Goal: Navigation & Orientation: Find specific page/section

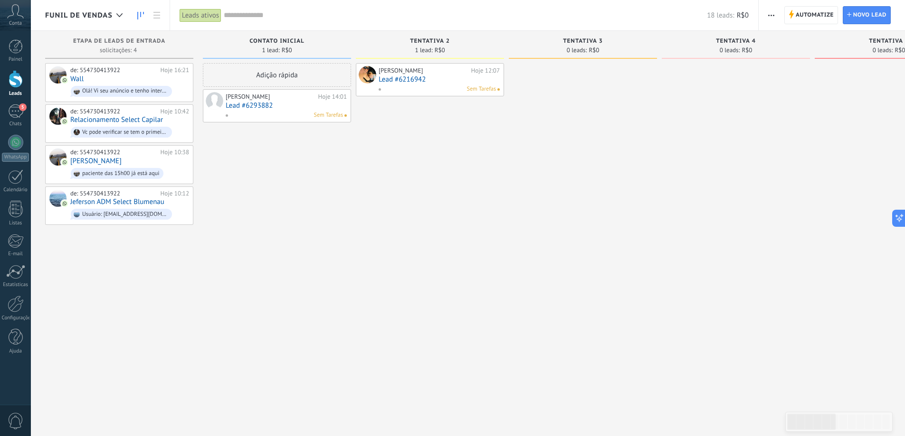
click at [104, 17] on span "Funil de vendas" at bounding box center [78, 15] width 67 height 9
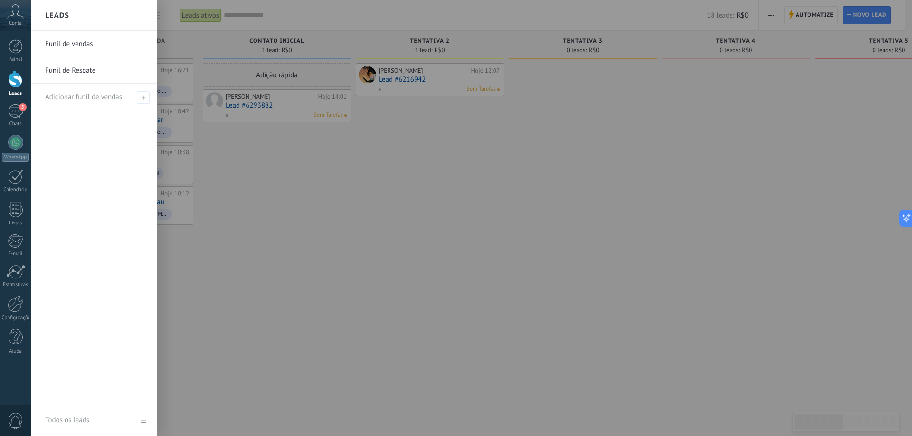
click at [96, 74] on link "Funil de Resgate" at bounding box center [96, 70] width 102 height 27
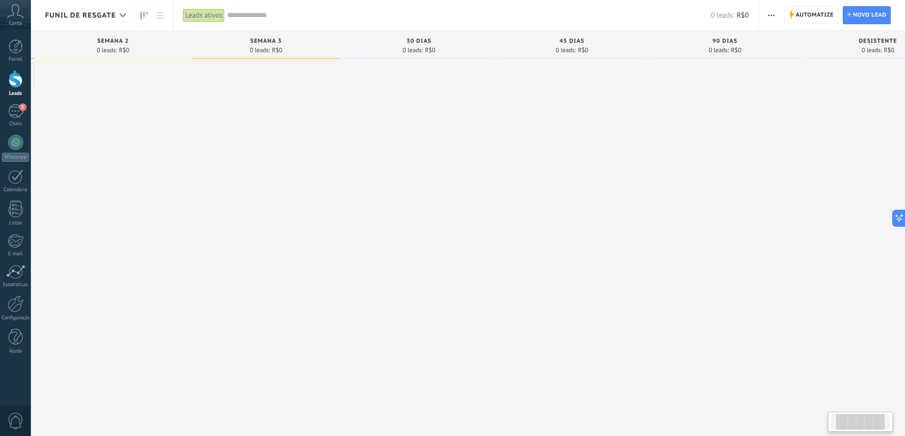
drag, startPoint x: 722, startPoint y: 216, endPoint x: 563, endPoint y: 223, distance: 159.3
click at [563, 223] on div at bounding box center [572, 219] width 148 height 312
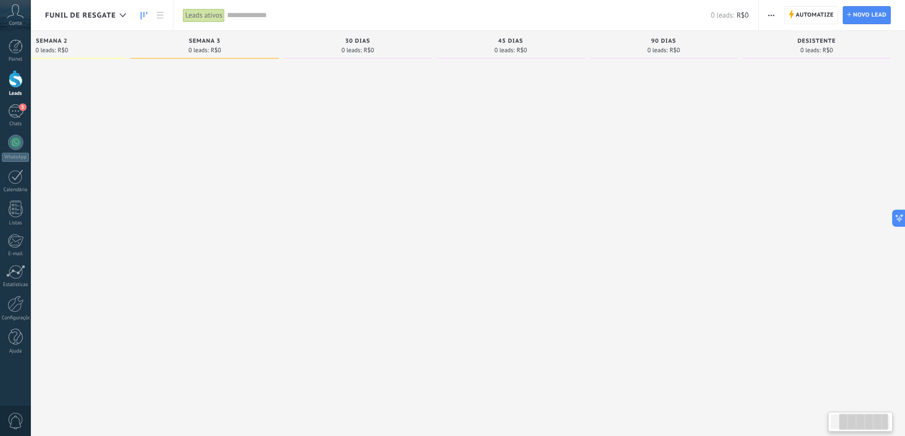
drag, startPoint x: 715, startPoint y: 219, endPoint x: 551, endPoint y: 227, distance: 163.6
click at [551, 227] on div "Desculpe, nenhum lead encontrado Mostrar tudo Etapa de leads de entrada solicit…" at bounding box center [365, 203] width 1080 height 345
drag, startPoint x: 684, startPoint y: 223, endPoint x: 893, endPoint y: 215, distance: 209.6
click at [885, 216] on div at bounding box center [822, 219] width 148 height 312
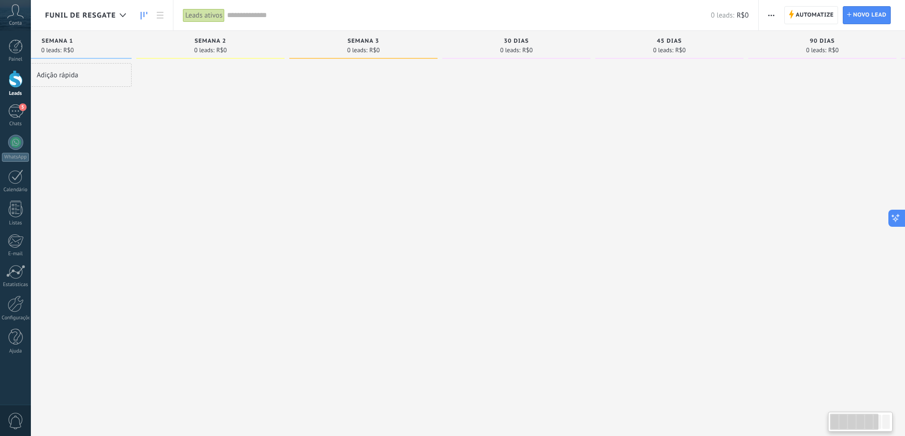
scroll to position [0, 0]
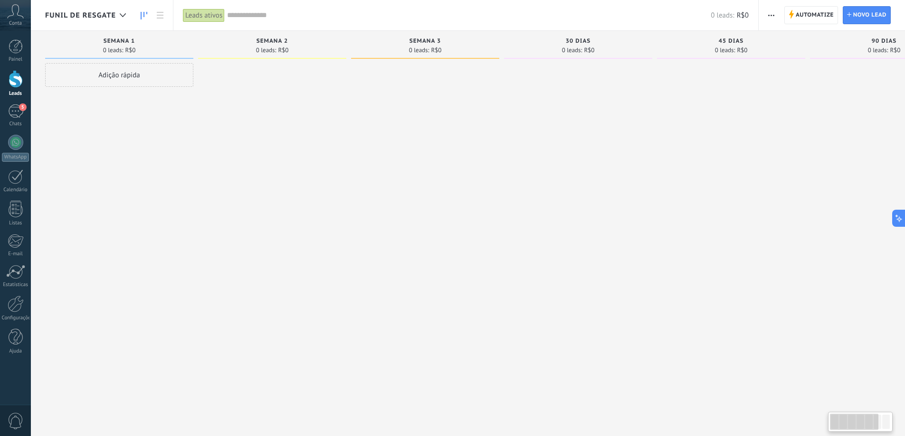
drag, startPoint x: 493, startPoint y: 218, endPoint x: 659, endPoint y: 200, distance: 166.2
click at [621, 204] on div "Desculpe, nenhum lead encontrado Mostrar tudo Etapa de leads de entrada solicit…" at bounding box center [585, 203] width 1080 height 345
click at [108, 9] on div "Funil de Resgate" at bounding box center [87, 15] width 85 height 30
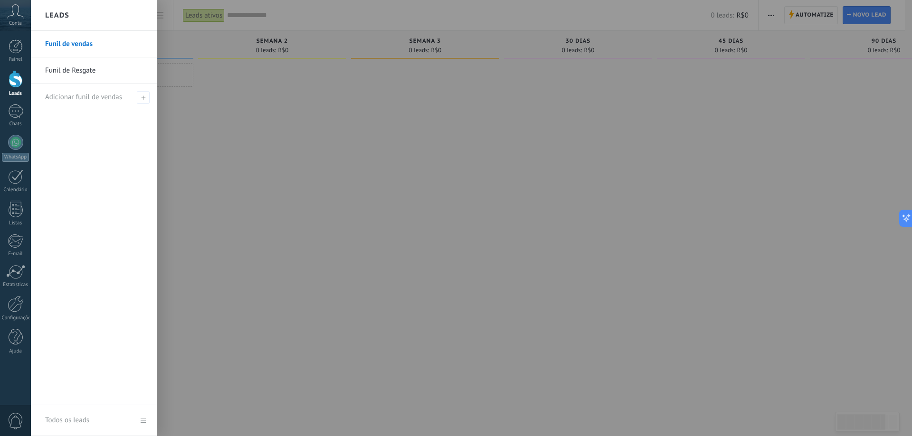
click at [87, 42] on link "Funil de vendas" at bounding box center [96, 44] width 102 height 27
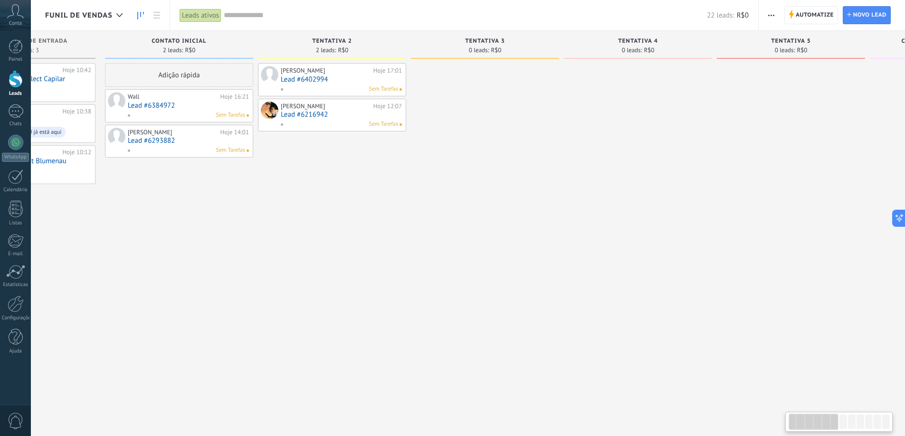
drag, startPoint x: 678, startPoint y: 220, endPoint x: 545, endPoint y: 225, distance: 133.1
click at [564, 225] on div at bounding box center [638, 219] width 148 height 312
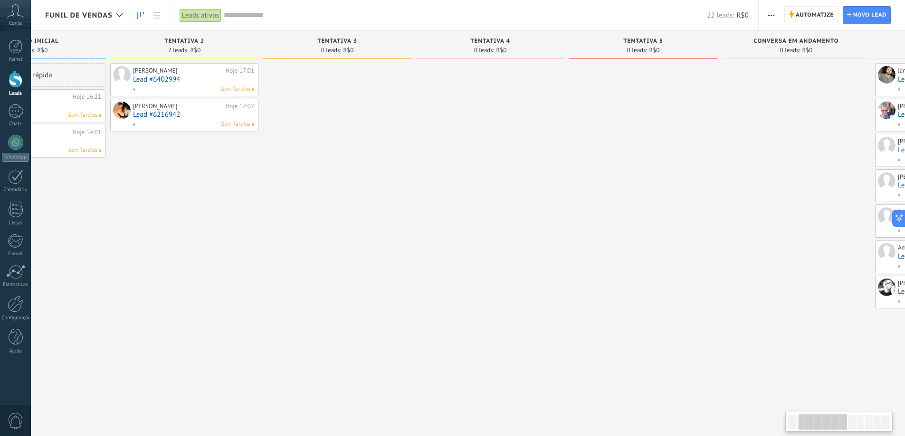
drag, startPoint x: 696, startPoint y: 225, endPoint x: 566, endPoint y: 229, distance: 130.2
click at [569, 229] on div at bounding box center [643, 219] width 148 height 312
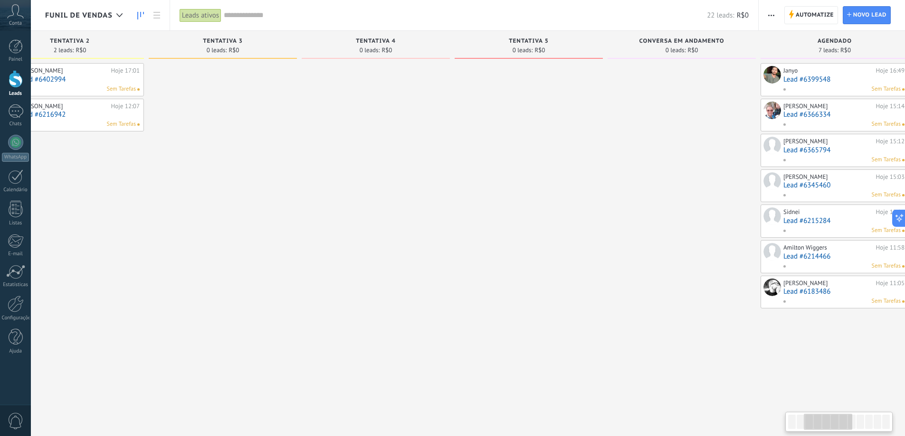
drag, startPoint x: 685, startPoint y: 230, endPoint x: 567, endPoint y: 233, distance: 118.3
click at [607, 233] on div at bounding box center [681, 219] width 148 height 312
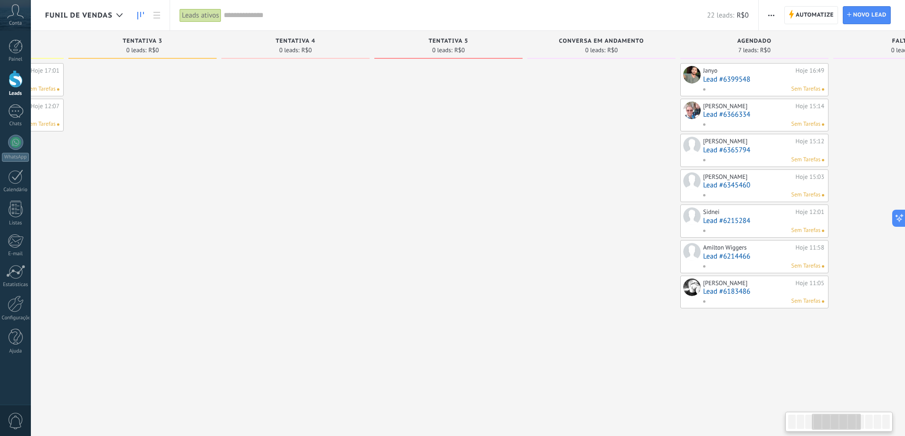
scroll to position [0, 445]
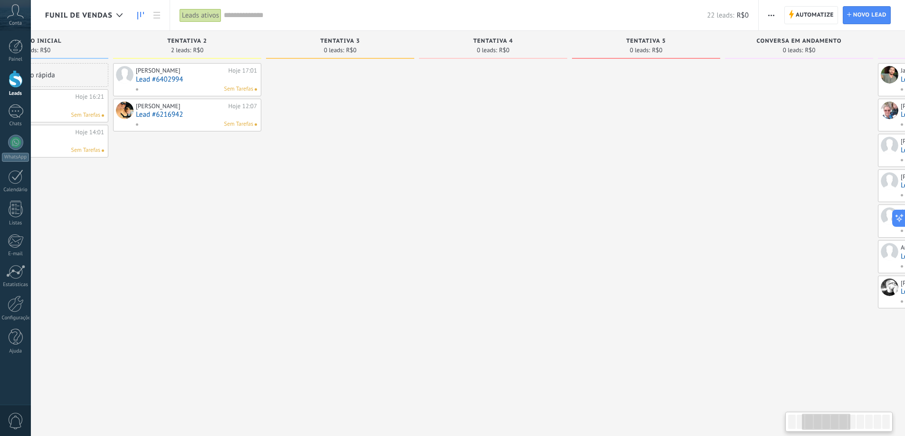
drag, startPoint x: 623, startPoint y: 230, endPoint x: 760, endPoint y: 236, distance: 137.4
click at [804, 227] on div at bounding box center [799, 219] width 148 height 312
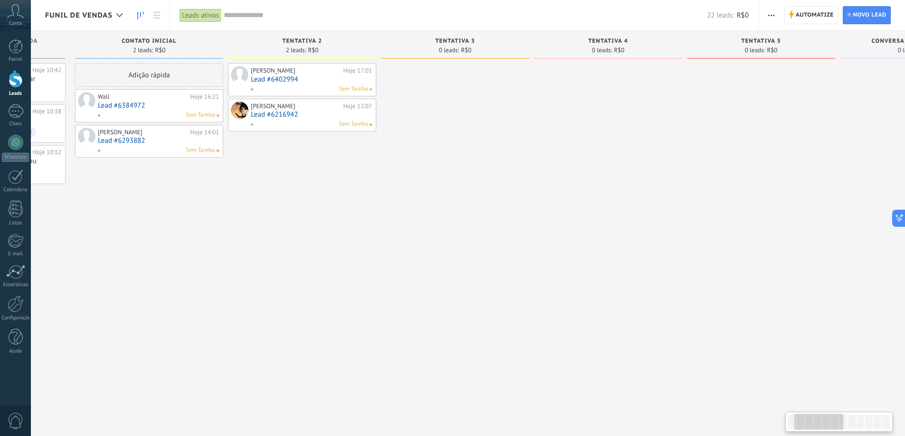
drag, startPoint x: 557, startPoint y: 245, endPoint x: 657, endPoint y: 246, distance: 100.7
click at [662, 246] on div at bounding box center [608, 219] width 148 height 312
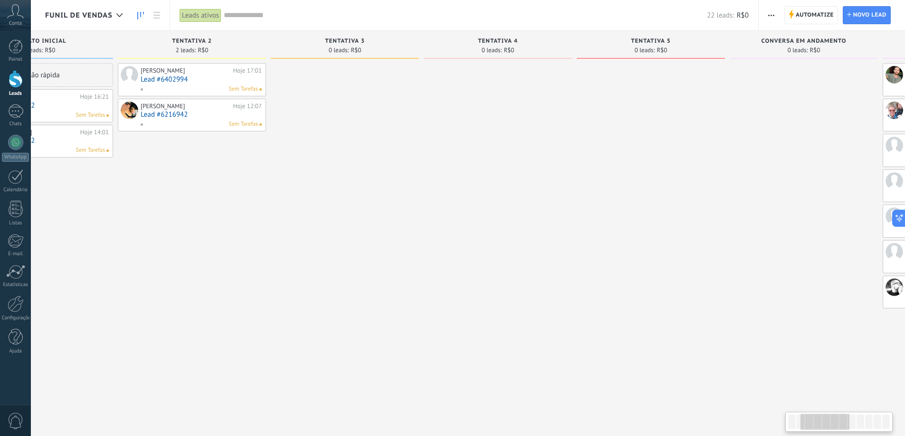
drag, startPoint x: 363, startPoint y: 240, endPoint x: 245, endPoint y: 247, distance: 118.5
click at [245, 247] on div "[PERSON_NAME] Hoje 17:01 Lead #6402994 Sem Tarefas [PERSON_NAME] 12:07 Lead #62…" at bounding box center [192, 219] width 148 height 312
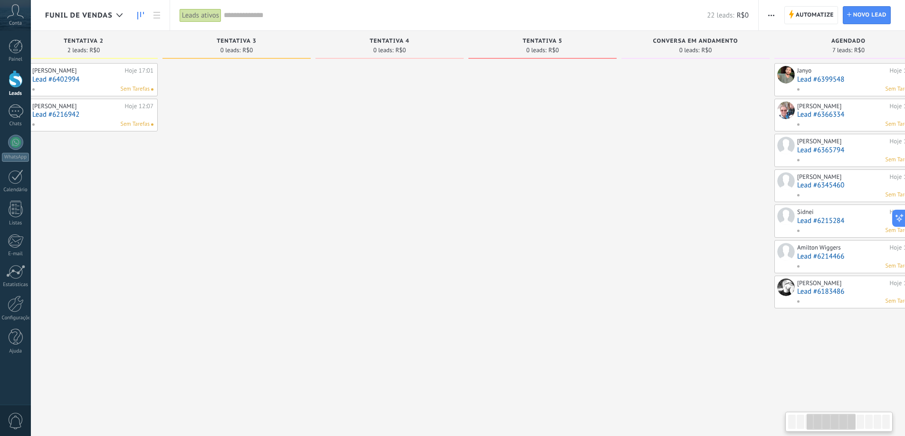
scroll to position [0, 349]
drag, startPoint x: 568, startPoint y: 245, endPoint x: 464, endPoint y: 246, distance: 103.5
click at [464, 246] on div "tentativa 4 0 leads: R$0" at bounding box center [389, 203] width 153 height 345
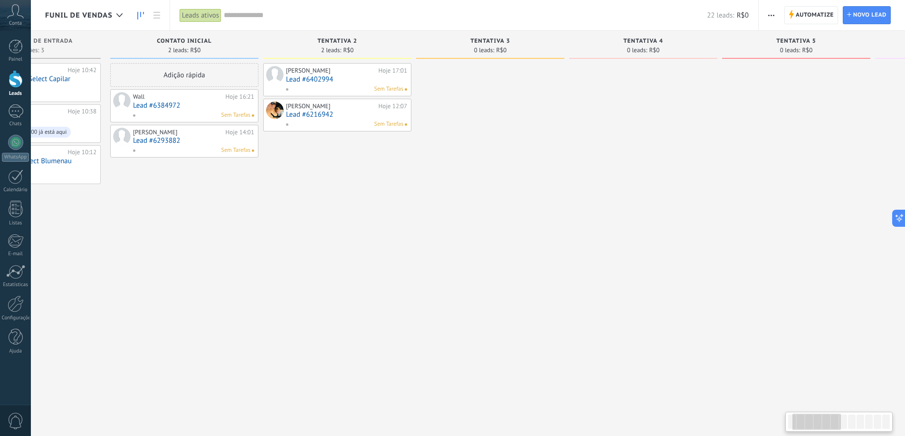
scroll to position [0, 91]
drag, startPoint x: 486, startPoint y: 224, endPoint x: 744, endPoint y: 246, distance: 258.3
click at [744, 246] on div at bounding box center [797, 219] width 148 height 312
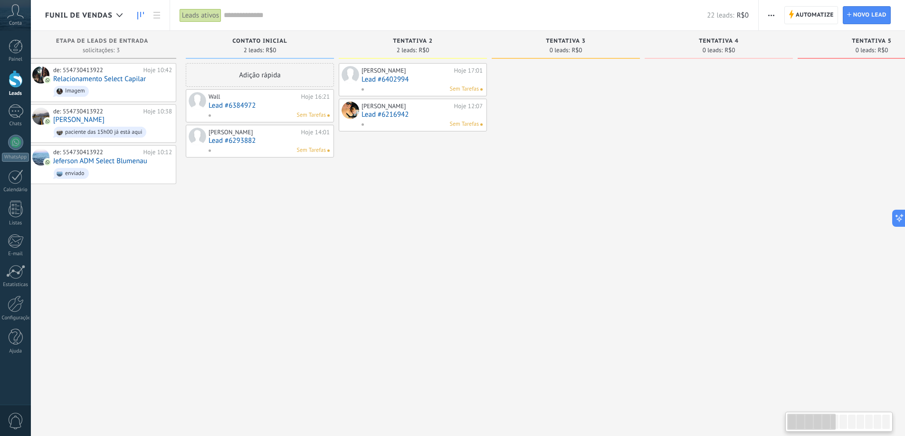
scroll to position [0, 0]
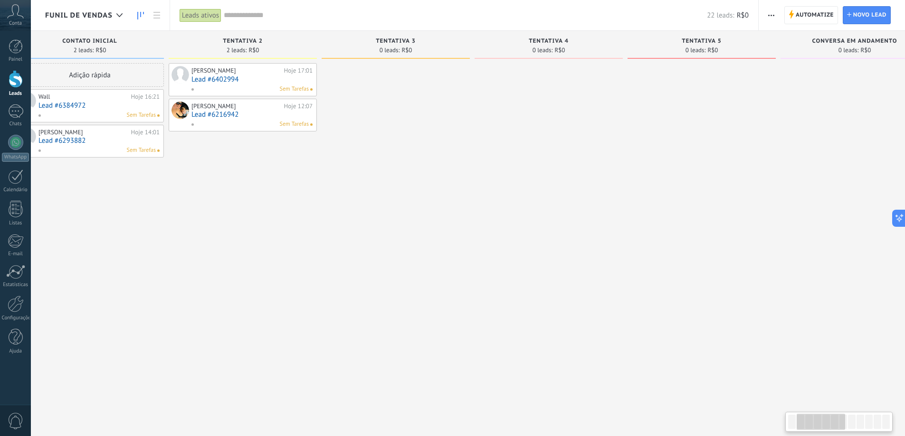
drag, startPoint x: 368, startPoint y: 205, endPoint x: 293, endPoint y: 218, distance: 75.7
click at [293, 218] on div "[PERSON_NAME] Hoje 17:01 Lead #6402994 Sem Tarefas [PERSON_NAME] 12:07 Lead #62…" at bounding box center [243, 219] width 148 height 312
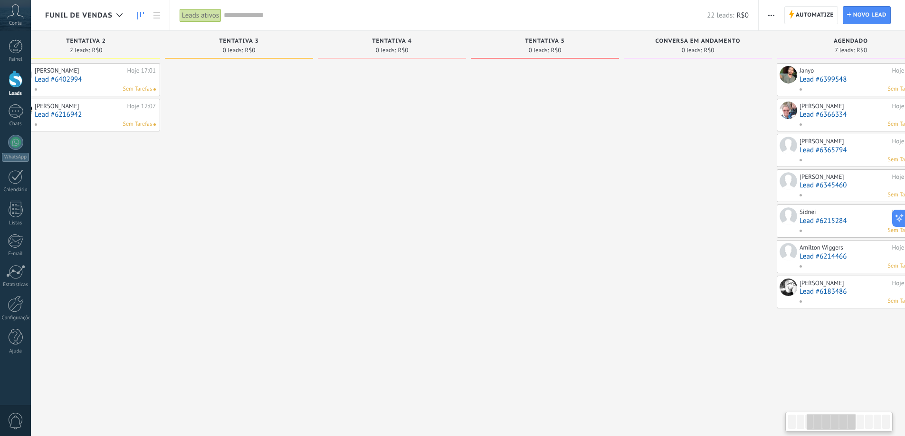
scroll to position [0, 353]
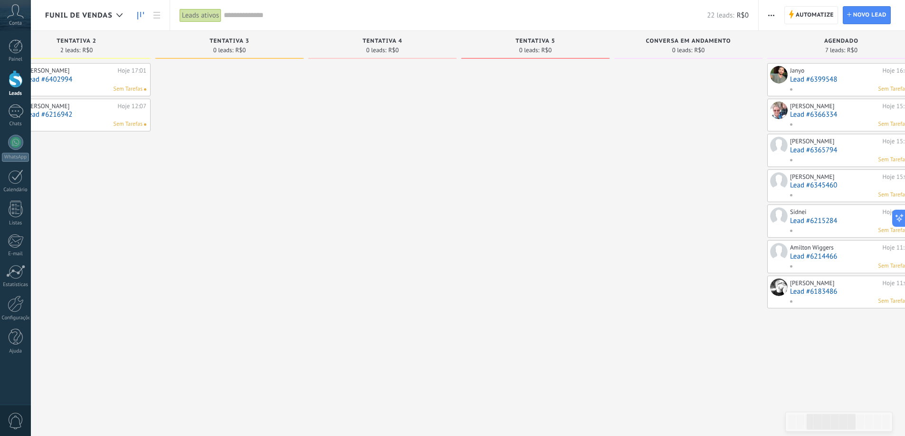
drag, startPoint x: 672, startPoint y: 202, endPoint x: 538, endPoint y: 204, distance: 134.4
click at [538, 204] on div at bounding box center [535, 219] width 148 height 312
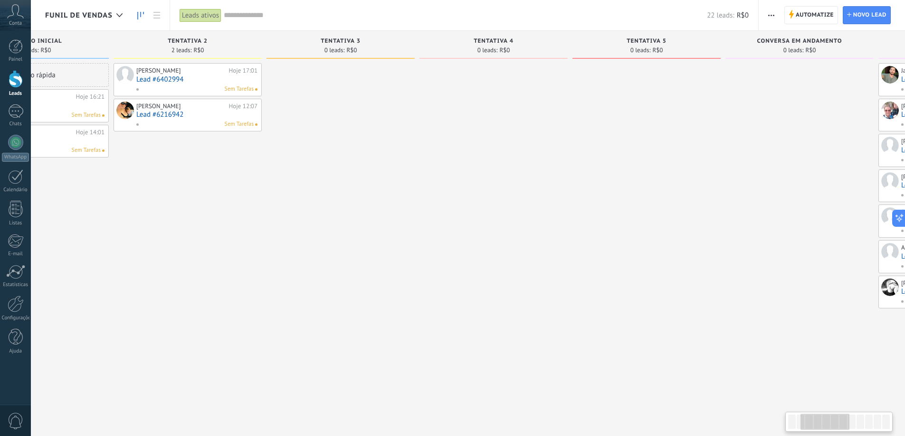
drag, startPoint x: 517, startPoint y: 183, endPoint x: 708, endPoint y: 155, distance: 192.9
click at [629, 187] on div at bounding box center [646, 219] width 148 height 312
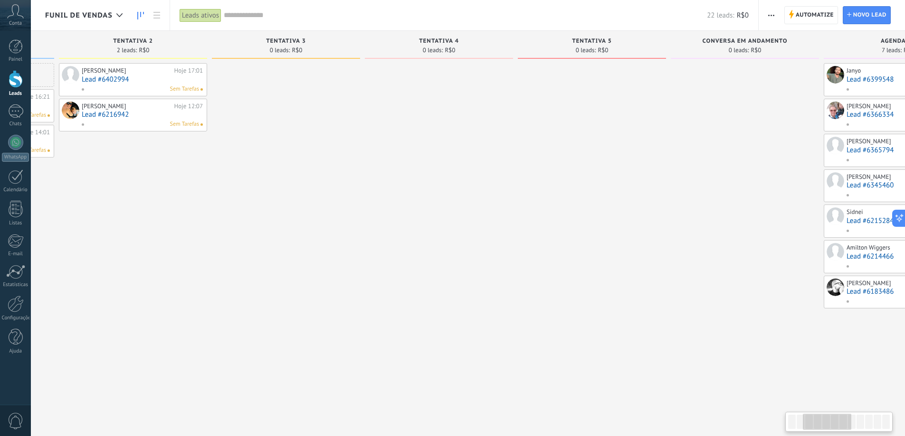
scroll to position [0, 318]
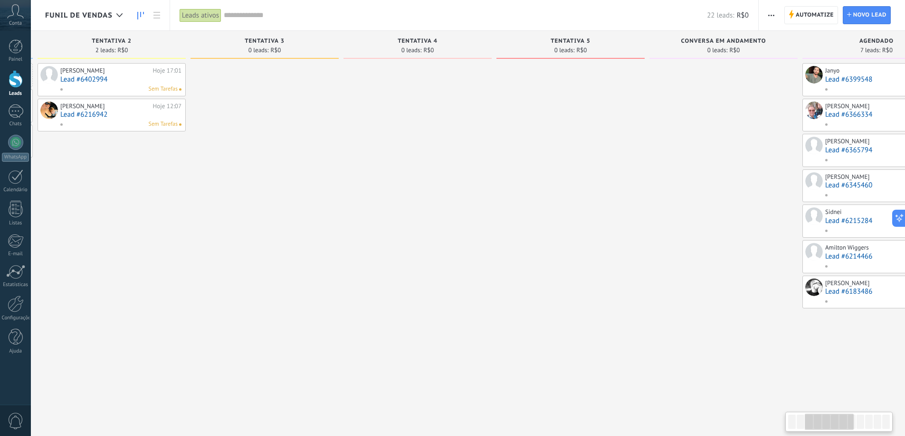
drag, startPoint x: 703, startPoint y: 270, endPoint x: 626, endPoint y: 274, distance: 77.0
click at [626, 274] on div at bounding box center [570, 219] width 148 height 312
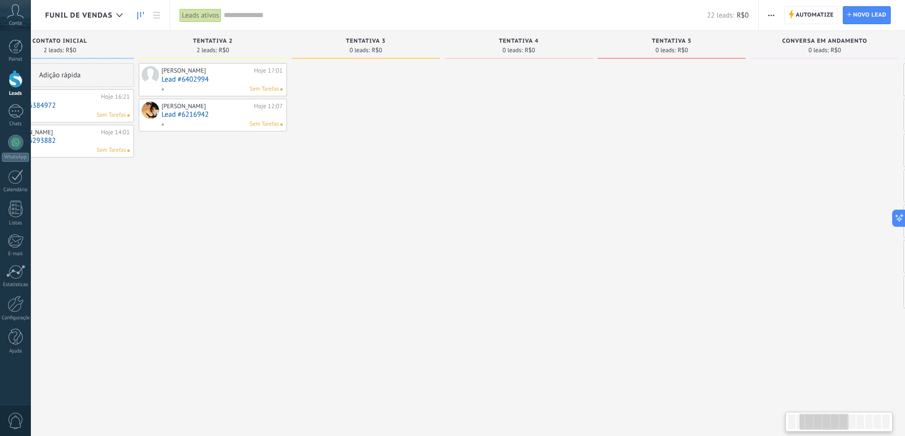
scroll to position [0, 233]
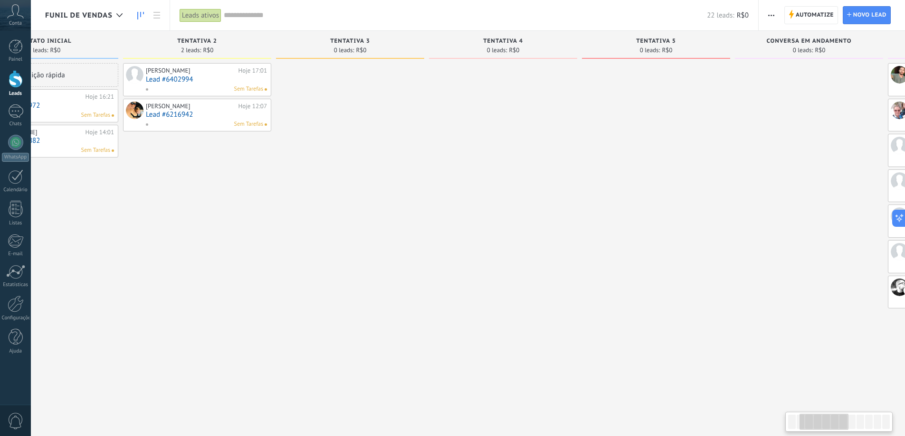
drag, startPoint x: 314, startPoint y: 130, endPoint x: 390, endPoint y: 133, distance: 76.5
click at [390, 133] on div at bounding box center [350, 219] width 148 height 312
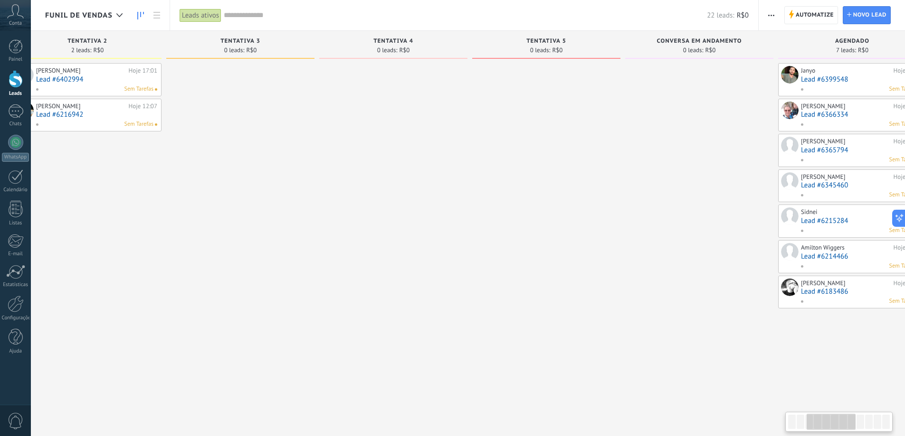
drag, startPoint x: 796, startPoint y: 135, endPoint x: 687, endPoint y: 169, distance: 113.7
click at [687, 169] on div at bounding box center [699, 219] width 148 height 312
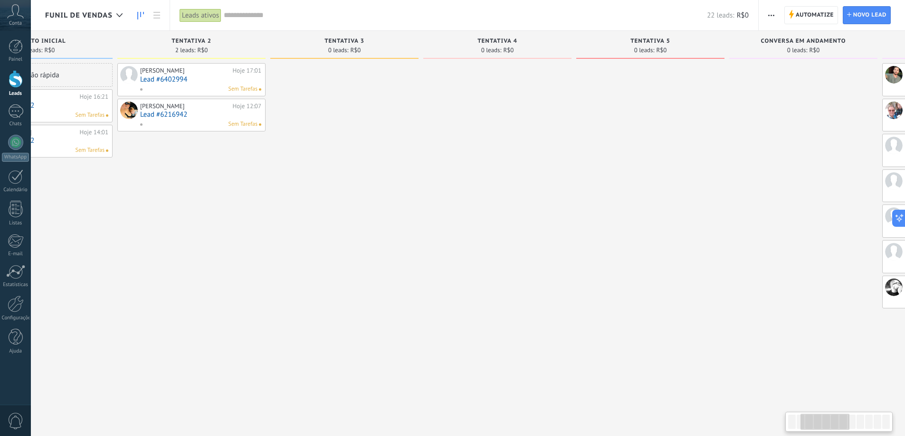
drag, startPoint x: 477, startPoint y: 206, endPoint x: 535, endPoint y: 206, distance: 57.9
click at [535, 206] on div at bounding box center [497, 219] width 148 height 312
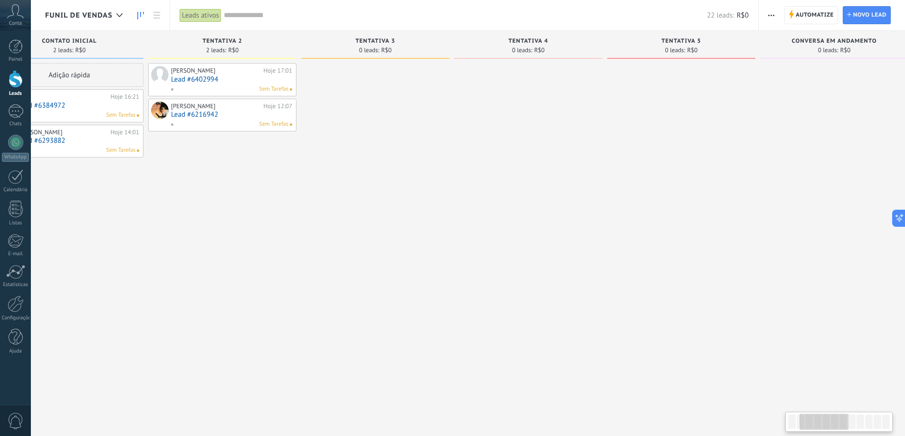
scroll to position [0, 223]
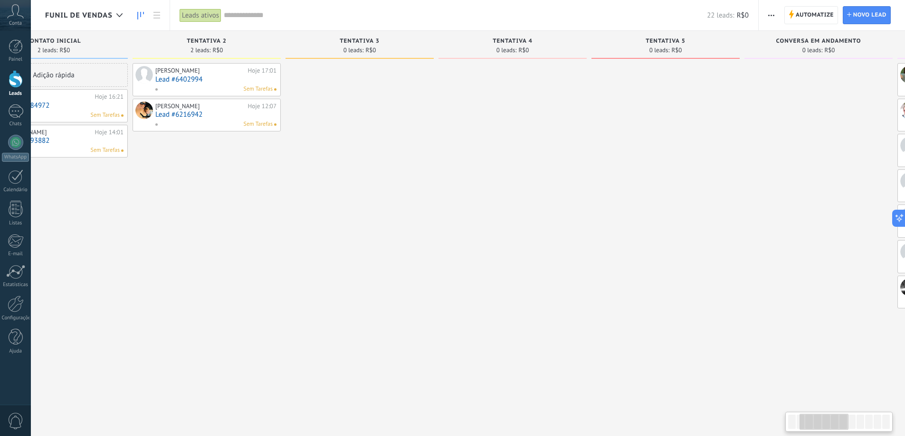
drag, startPoint x: 509, startPoint y: 201, endPoint x: 524, endPoint y: 205, distance: 15.7
click at [524, 205] on div at bounding box center [512, 219] width 148 height 312
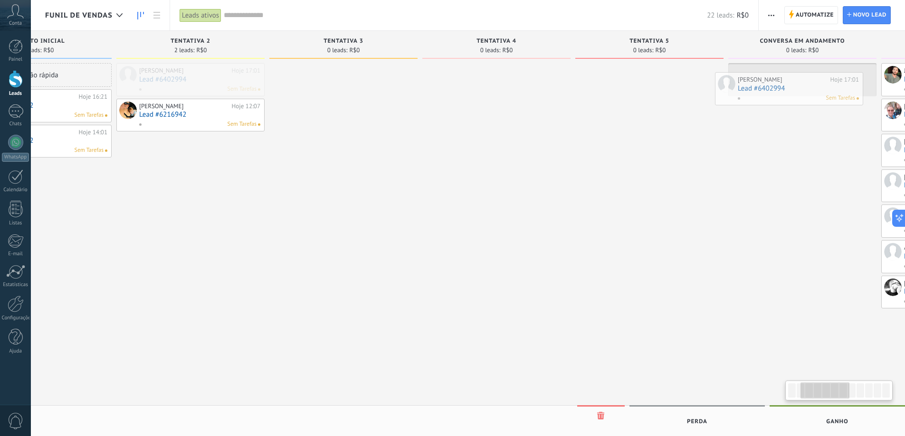
scroll to position [0, 260]
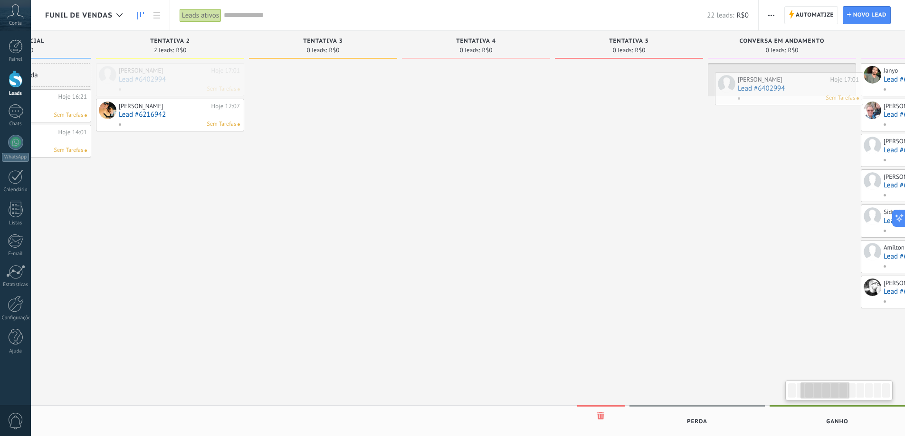
drag, startPoint x: 218, startPoint y: 82, endPoint x: 804, endPoint y: 91, distance: 586.5
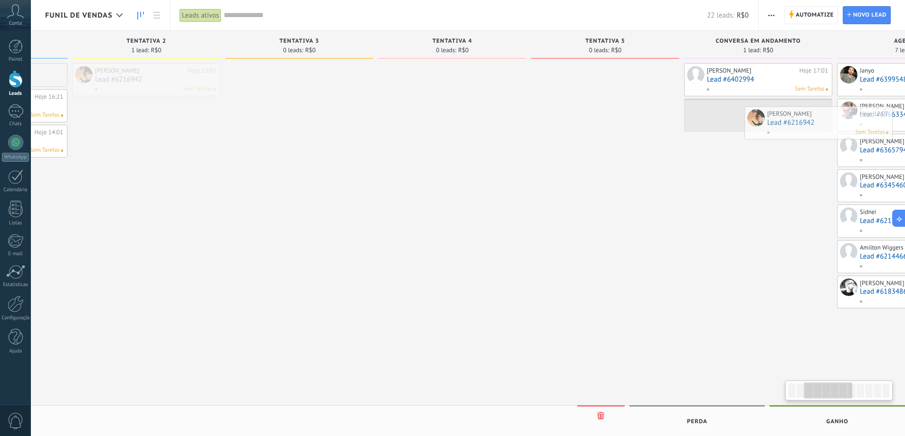
drag, startPoint x: 151, startPoint y: 83, endPoint x: 799, endPoint y: 126, distance: 649.2
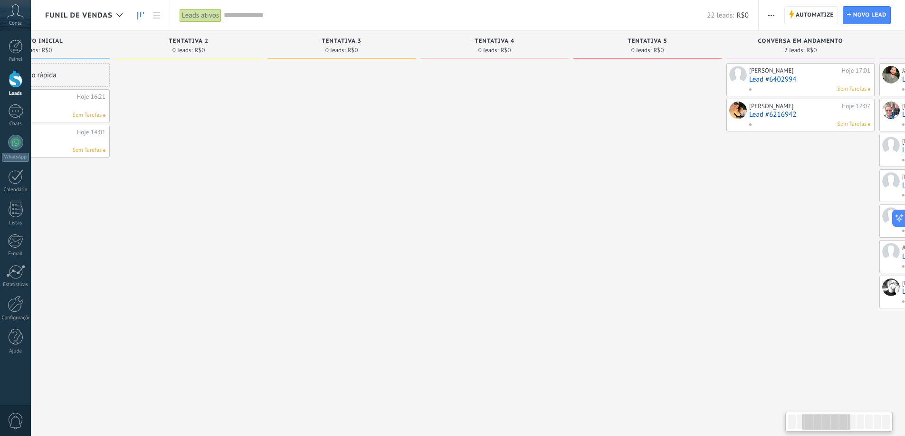
drag, startPoint x: 576, startPoint y: 350, endPoint x: 751, endPoint y: 343, distance: 174.9
click at [686, 346] on div at bounding box center [647, 219] width 148 height 312
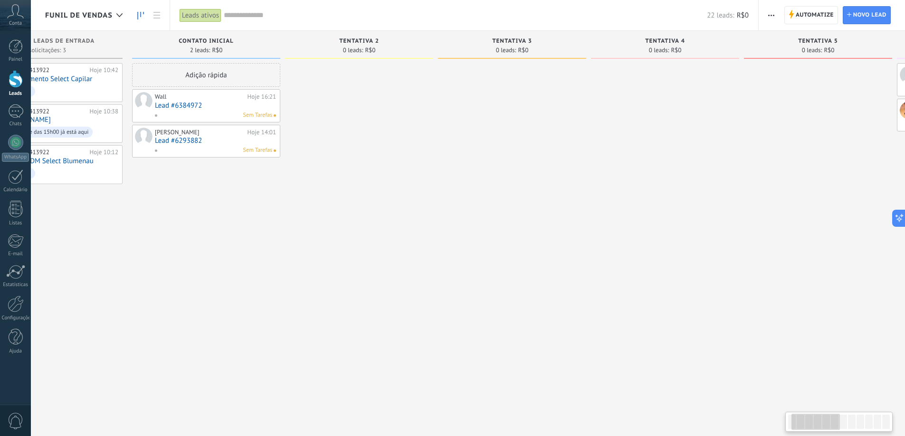
drag, startPoint x: 550, startPoint y: 336, endPoint x: 585, endPoint y: 335, distance: 34.7
click at [583, 335] on div at bounding box center [512, 219] width 148 height 312
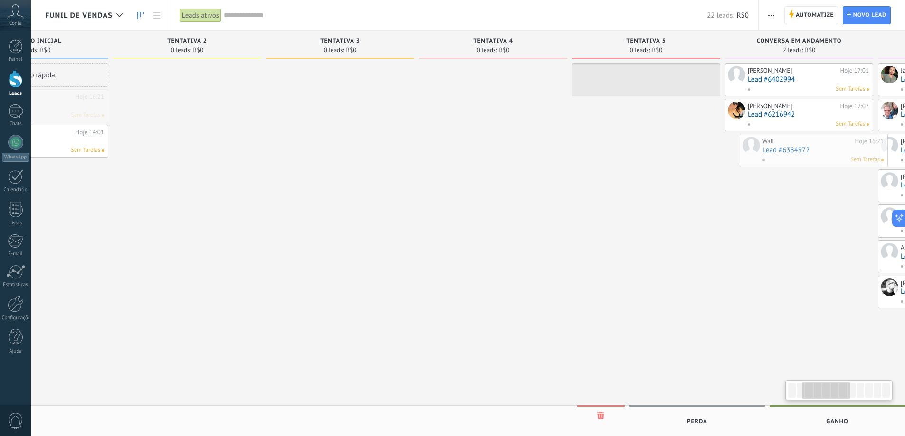
drag, startPoint x: 236, startPoint y: 104, endPoint x: 811, endPoint y: 149, distance: 576.3
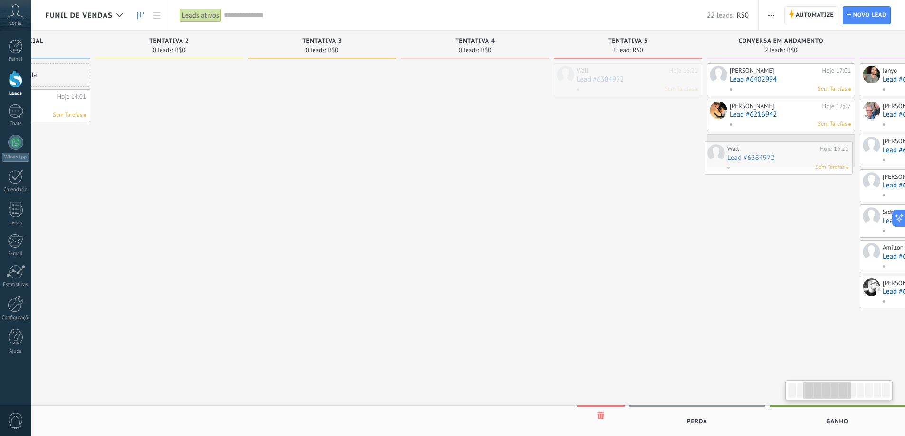
drag, startPoint x: 610, startPoint y: 79, endPoint x: 760, endPoint y: 158, distance: 169.7
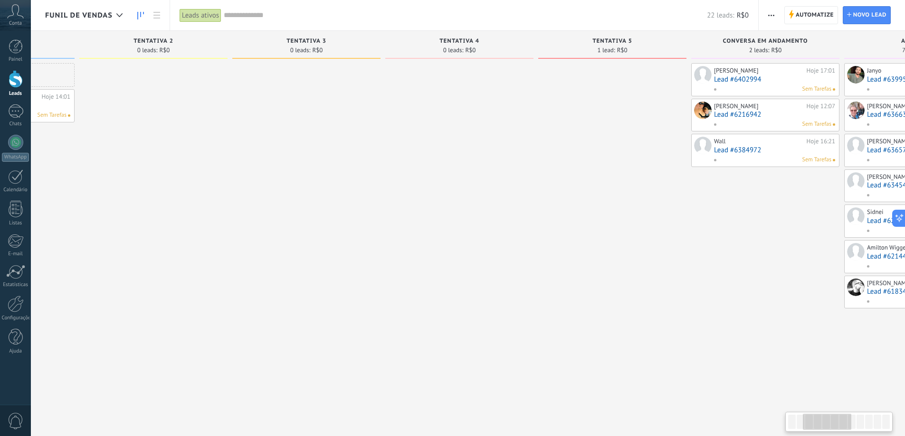
drag, startPoint x: 631, startPoint y: 189, endPoint x: 629, endPoint y: 196, distance: 6.8
click at [631, 189] on div at bounding box center [612, 219] width 148 height 312
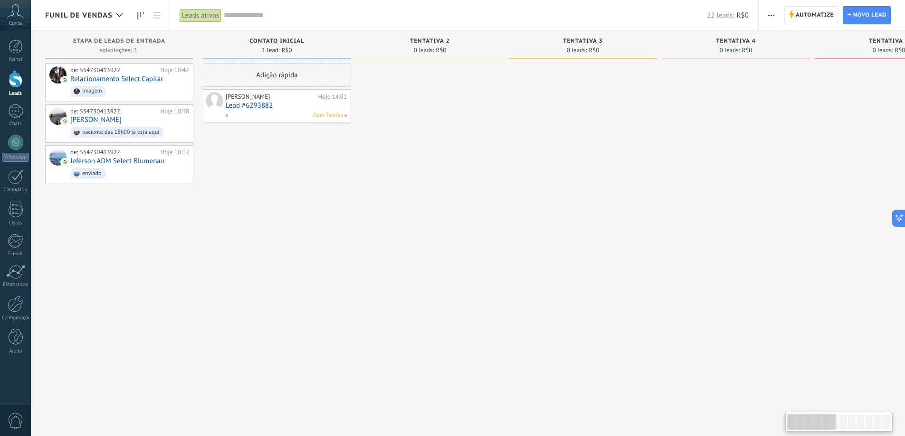
drag, startPoint x: 821, startPoint y: 422, endPoint x: 796, endPoint y: 422, distance: 24.7
click at [796, 422] on div at bounding box center [811, 422] width 48 height 16
click at [354, 252] on div "Contato inicial 1 lead: R$0 Adição rápida [PERSON_NAME] Hoje 14:01 Lead #629388…" at bounding box center [279, 203] width 153 height 345
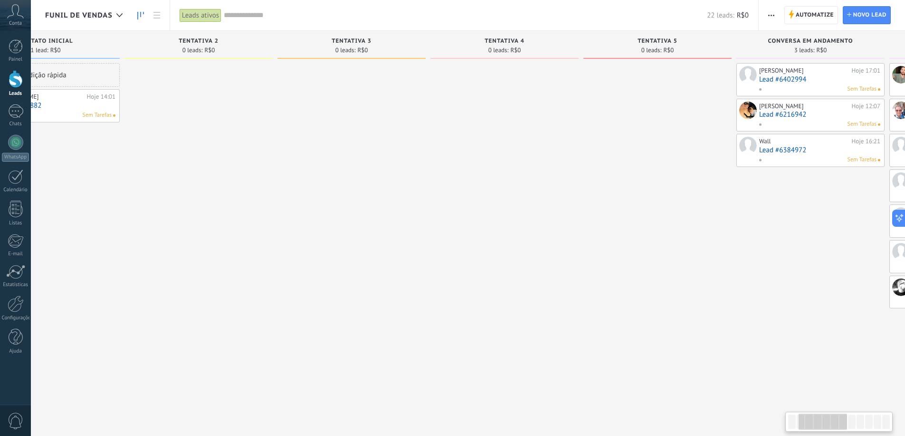
drag, startPoint x: 740, startPoint y: 280, endPoint x: 529, endPoint y: 283, distance: 210.9
click at [519, 283] on div at bounding box center [504, 219] width 148 height 312
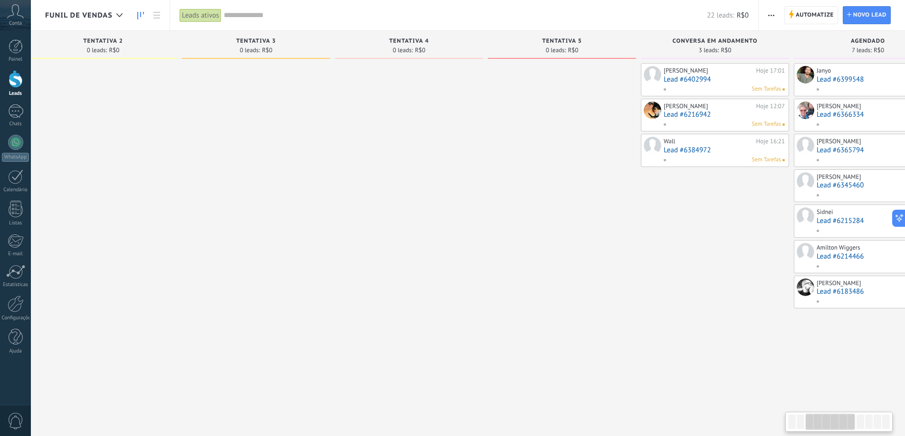
scroll to position [0, 327]
drag, startPoint x: 709, startPoint y: 268, endPoint x: 613, endPoint y: 272, distance: 96.0
click at [613, 272] on div at bounding box center [561, 219] width 148 height 312
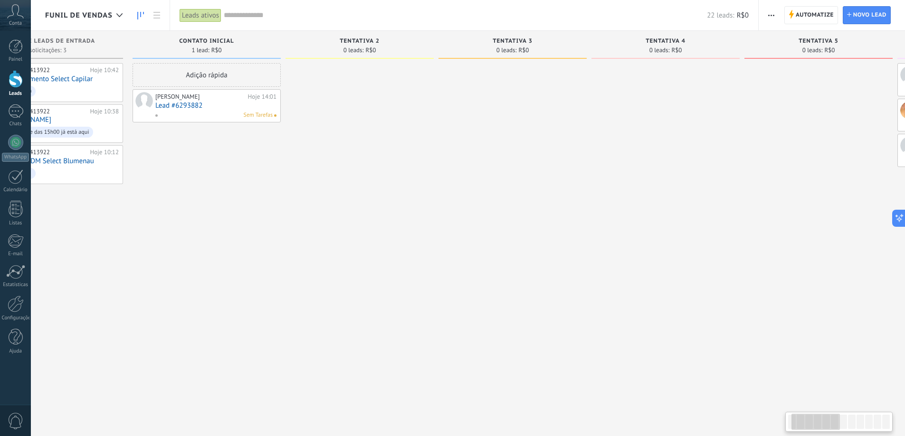
scroll to position [0, 71]
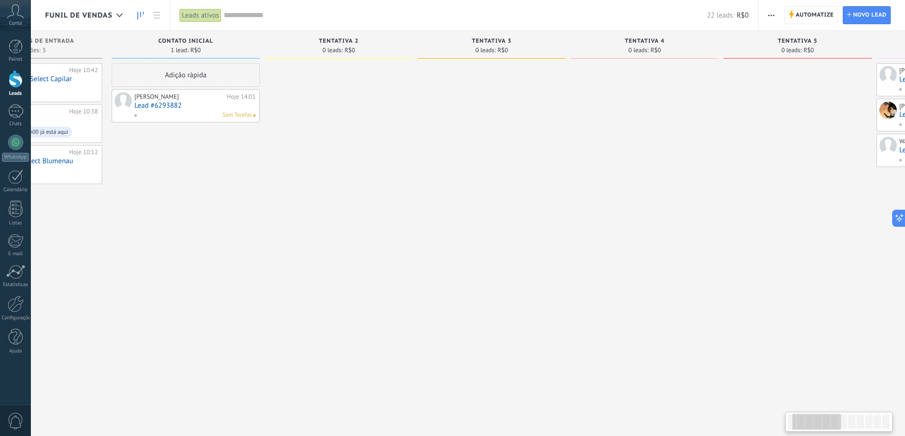
drag, startPoint x: 137, startPoint y: 111, endPoint x: 361, endPoint y: 142, distance: 226.7
click at [361, 142] on div at bounding box center [339, 219] width 148 height 312
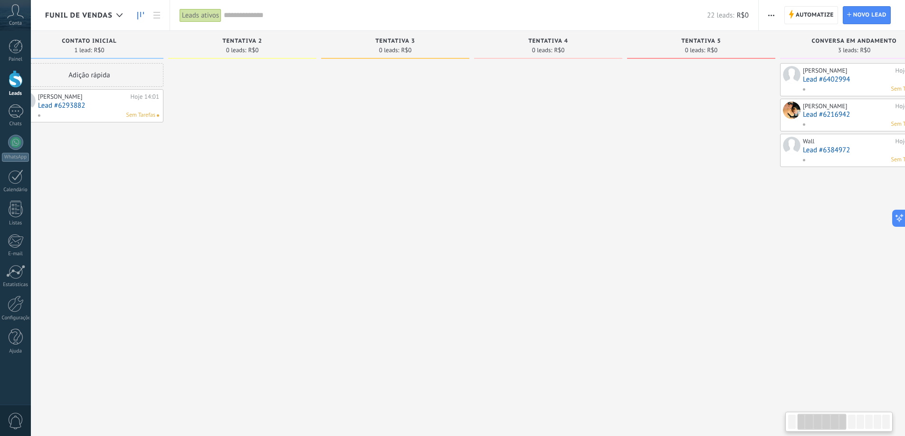
scroll to position [0, 194]
drag, startPoint x: 563, startPoint y: 147, endPoint x: 463, endPoint y: 146, distance: 100.2
click at [463, 146] on div "tentativa 3 0 leads: R$0" at bounding box center [391, 203] width 153 height 345
